Goal: Task Accomplishment & Management: Manage account settings

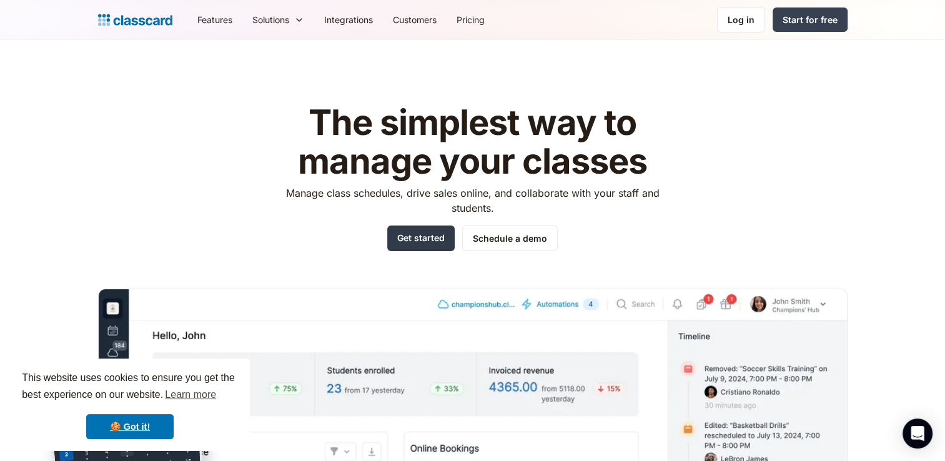
click at [417, 246] on link "Get started" at bounding box center [420, 238] width 67 height 26
click at [742, 17] on div "Log in" at bounding box center [740, 19] width 27 height 13
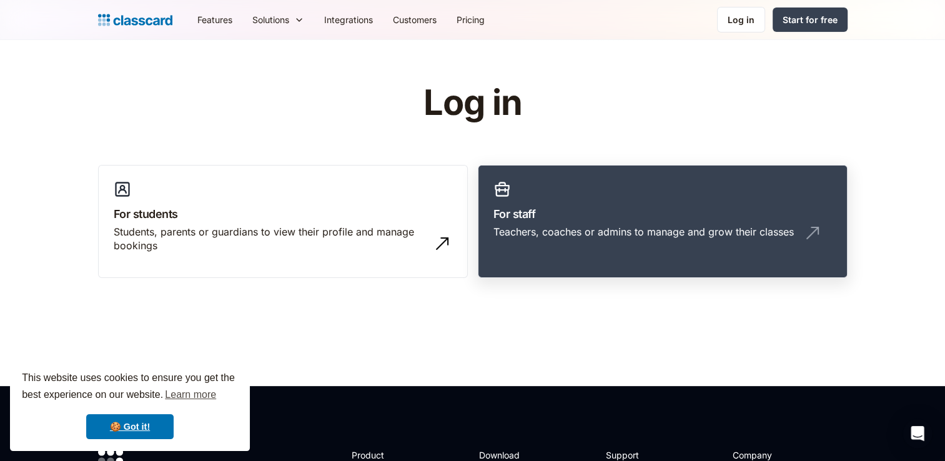
click at [562, 254] on link "For staff Teachers, coaches or admins to manage and grow their classes" at bounding box center [663, 222] width 370 height 114
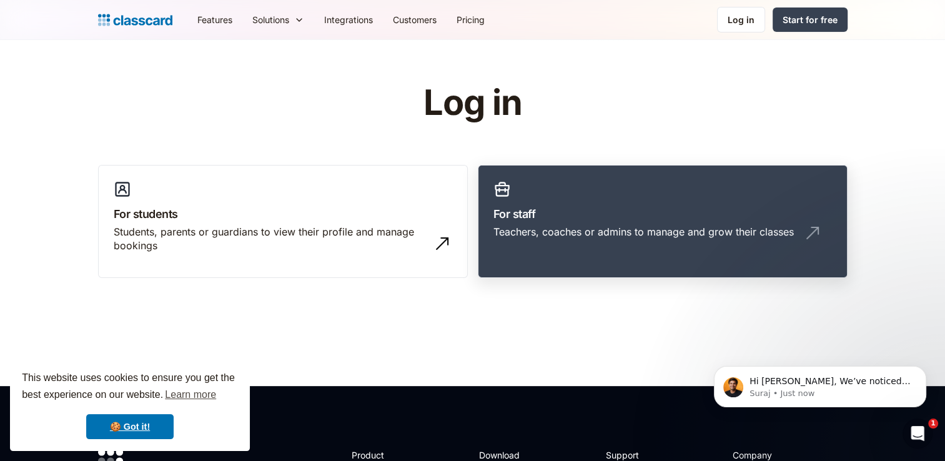
click at [564, 242] on div "Teachers, coaches or admins to manage and grow their classes" at bounding box center [662, 237] width 338 height 24
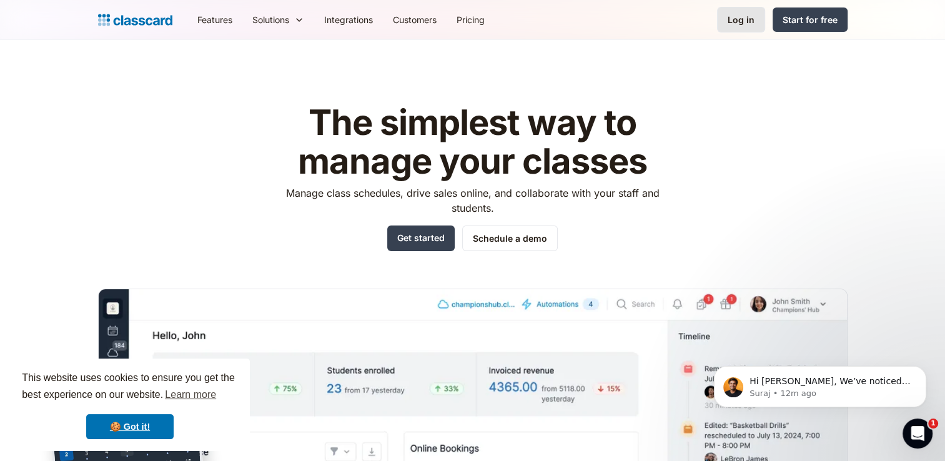
click at [751, 28] on link "Log in" at bounding box center [741, 20] width 48 height 26
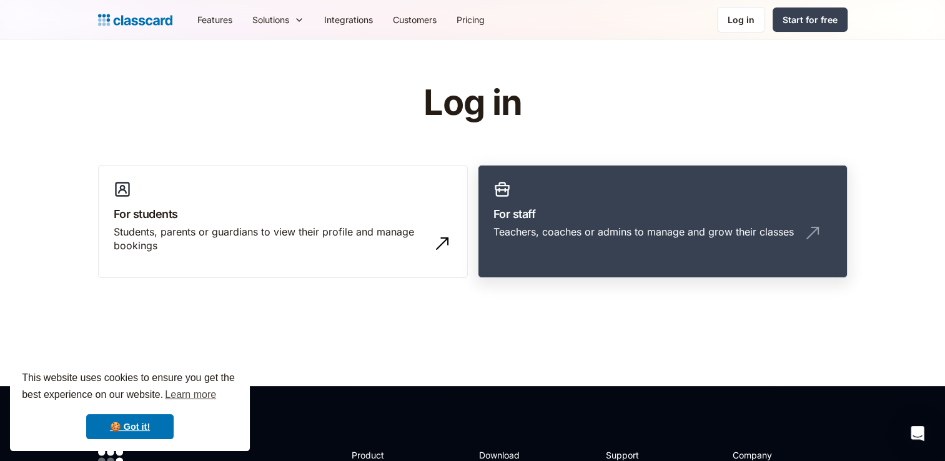
click at [542, 210] on h3 "For staff" at bounding box center [662, 213] width 338 height 17
